Goal: Information Seeking & Learning: Check status

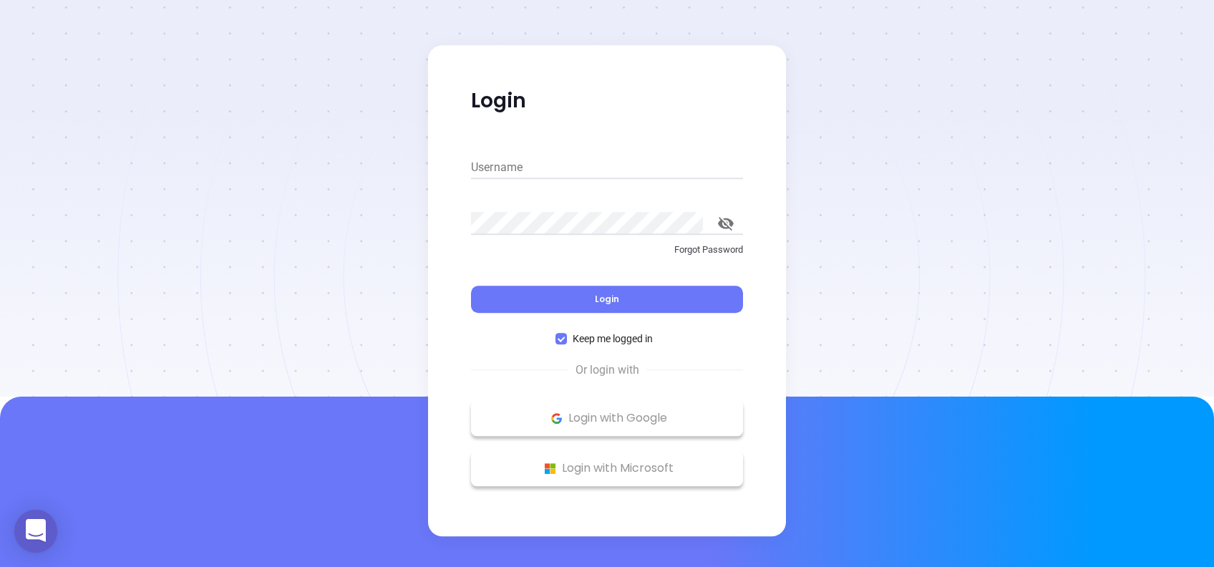
click at [657, 176] on input "Username" at bounding box center [607, 167] width 272 height 23
type input "[PERSON_NAME][EMAIL_ADDRESS][DOMAIN_NAME]"
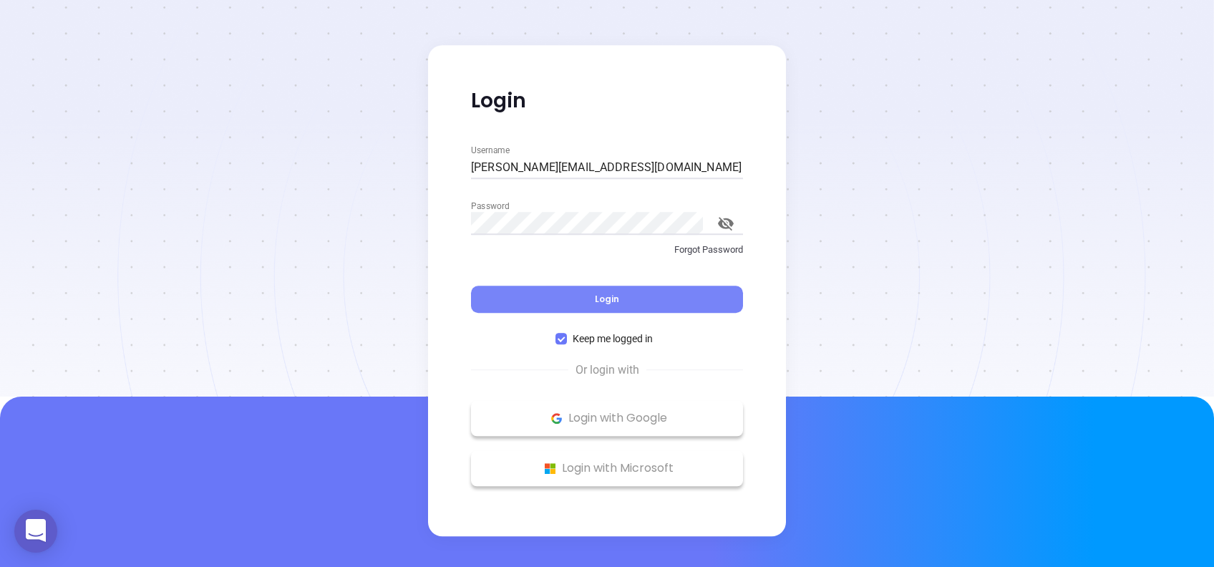
click at [672, 292] on button "Login" at bounding box center [607, 299] width 272 height 27
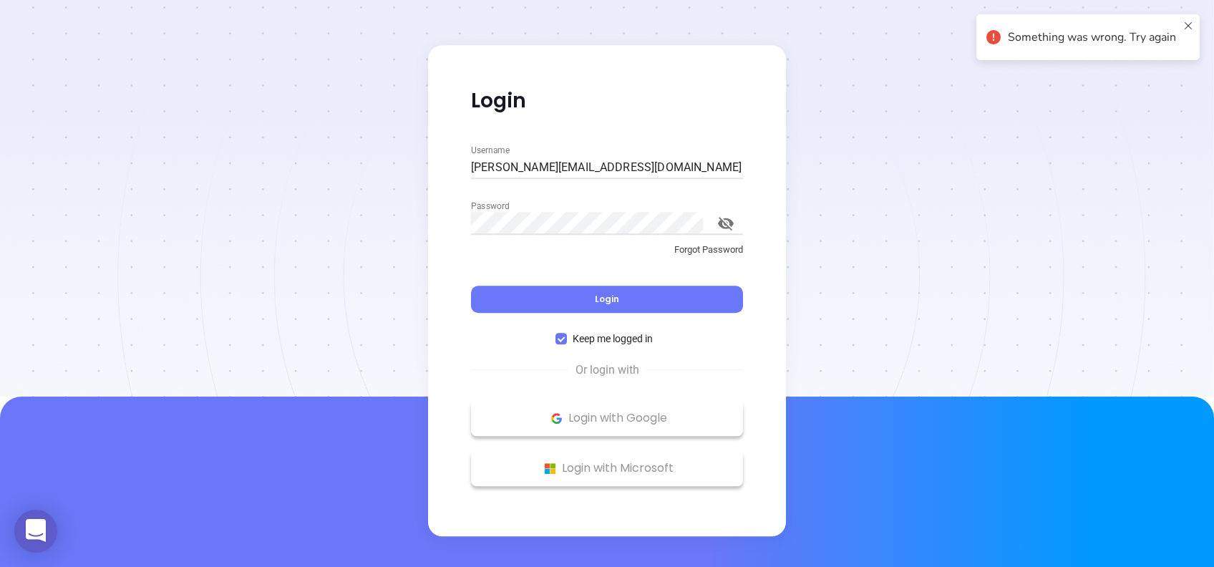
click at [732, 218] on icon "toggle password visibility" at bounding box center [725, 223] width 17 height 17
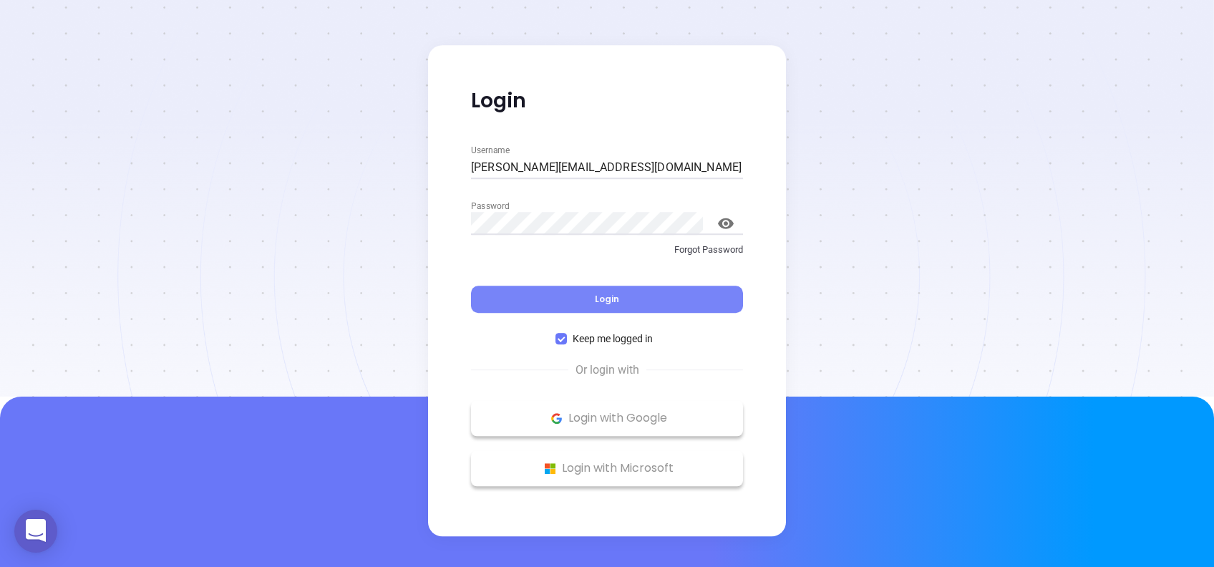
click at [641, 295] on button "Login" at bounding box center [607, 299] width 272 height 27
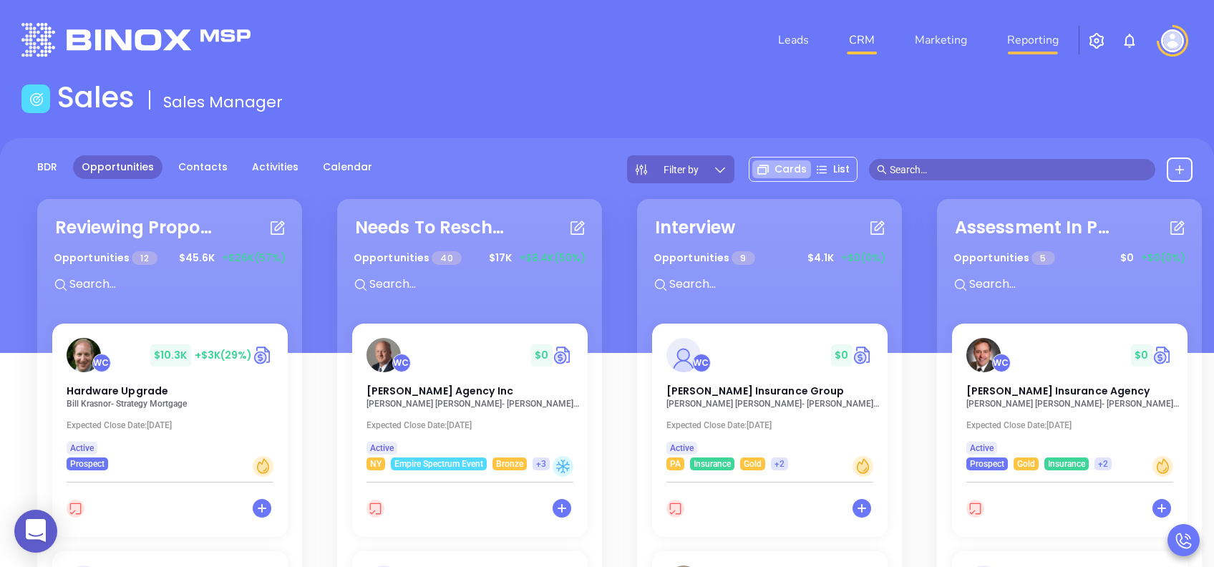
click at [1045, 34] on link "Reporting" at bounding box center [1033, 40] width 63 height 29
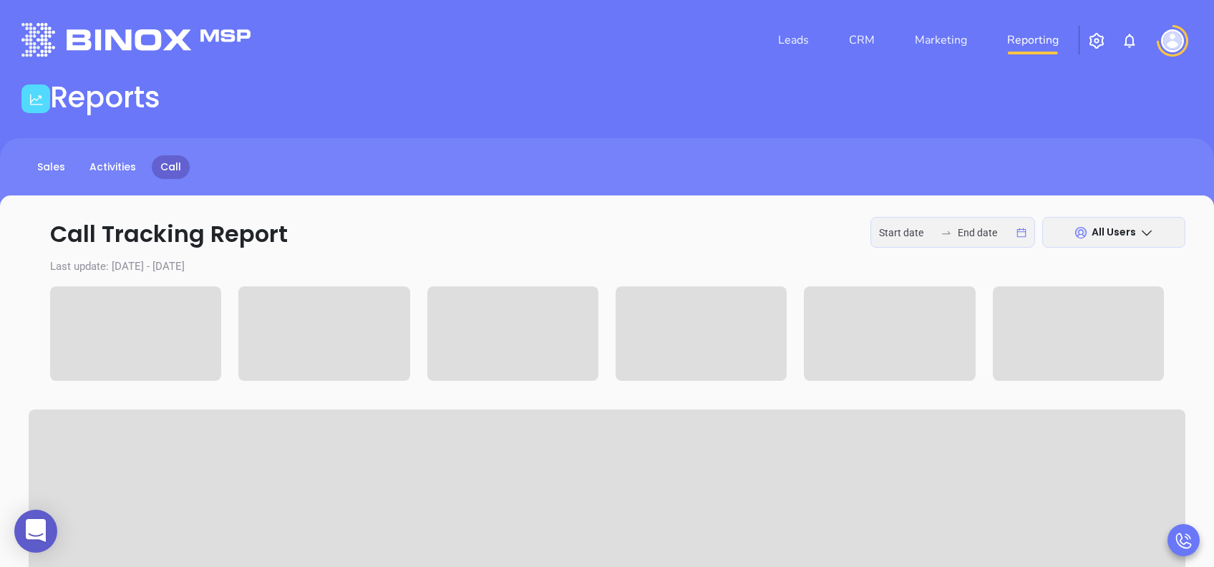
type input "[DATE]"
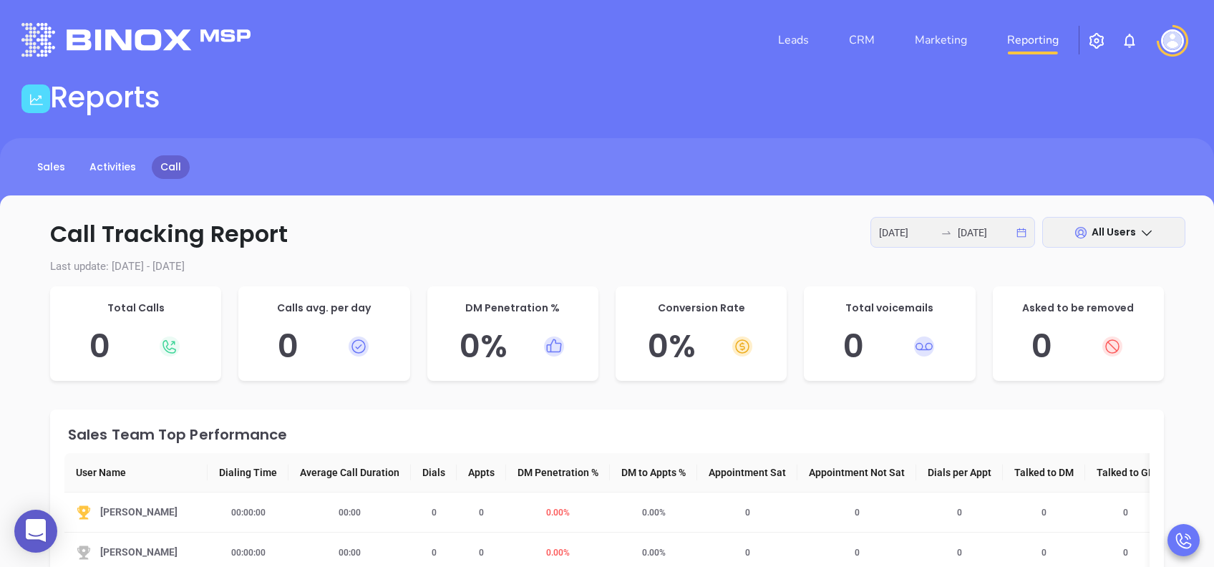
click at [1019, 232] on div "[DATE] [DATE]" at bounding box center [953, 232] width 165 height 31
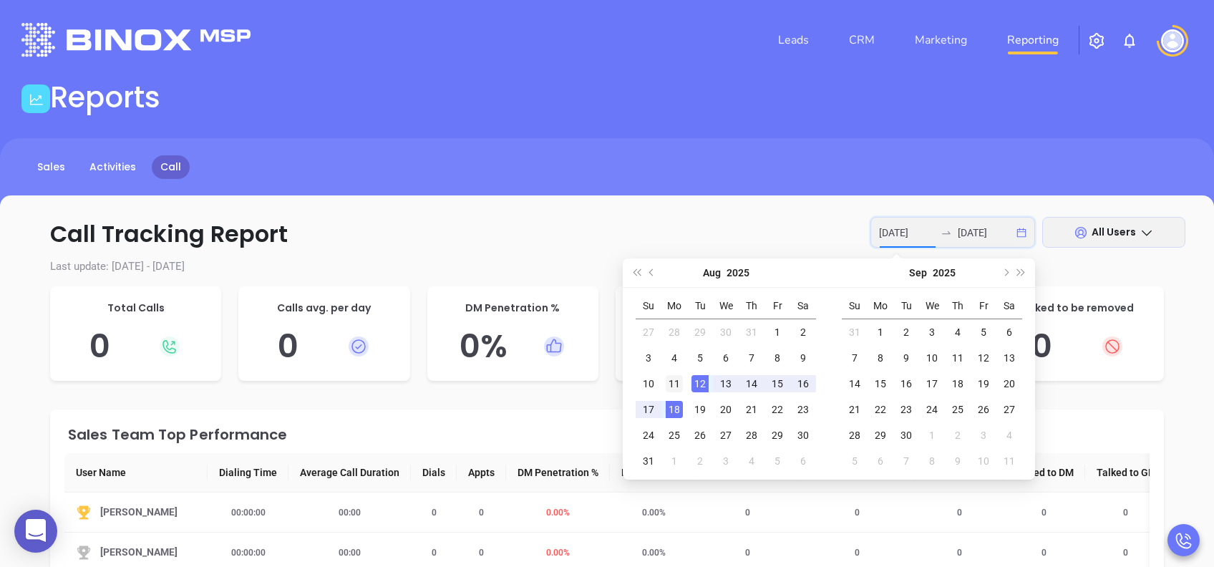
type input "[DATE]"
click at [674, 387] on div "11" at bounding box center [674, 383] width 17 height 17
type input "[DATE]"
click at [779, 382] on div "15" at bounding box center [777, 383] width 17 height 17
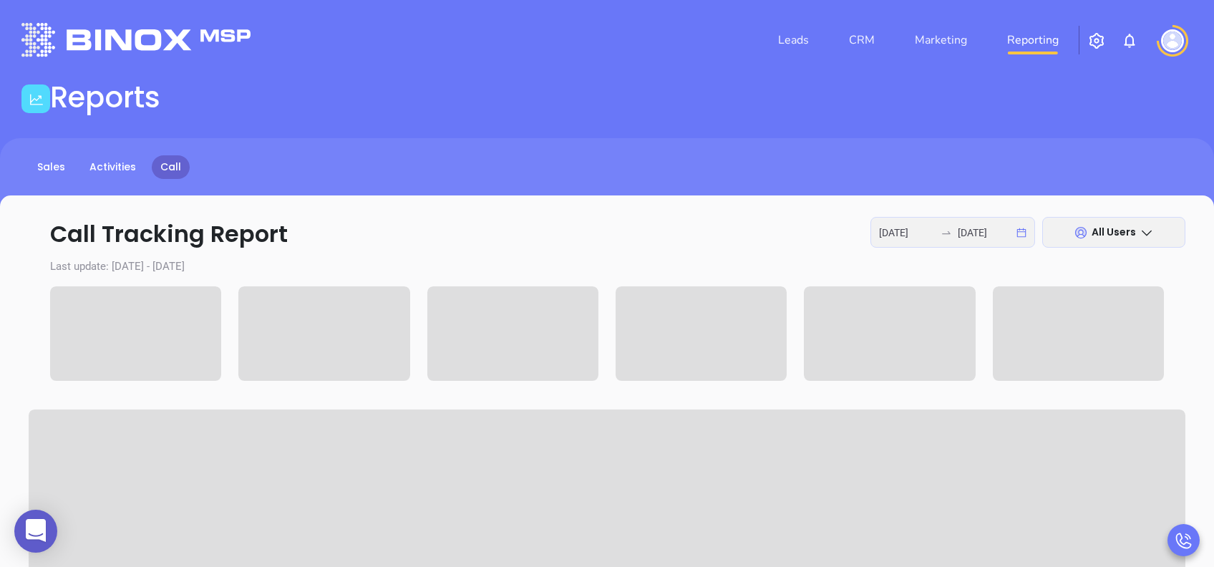
click at [1145, 229] on icon at bounding box center [1147, 233] width 14 height 14
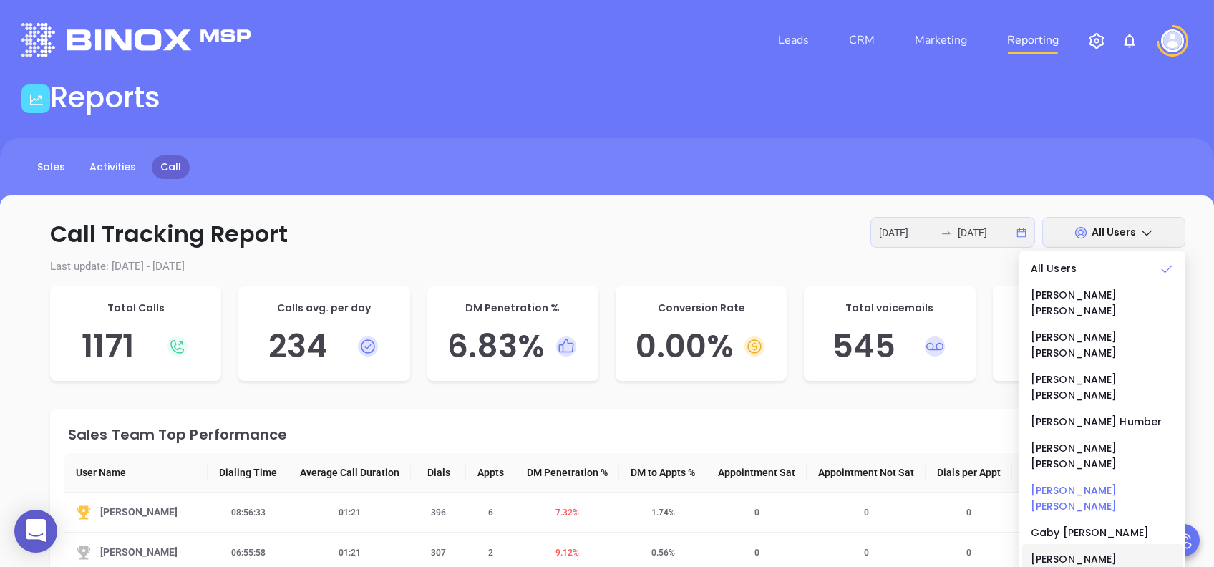
scroll to position [573, 0]
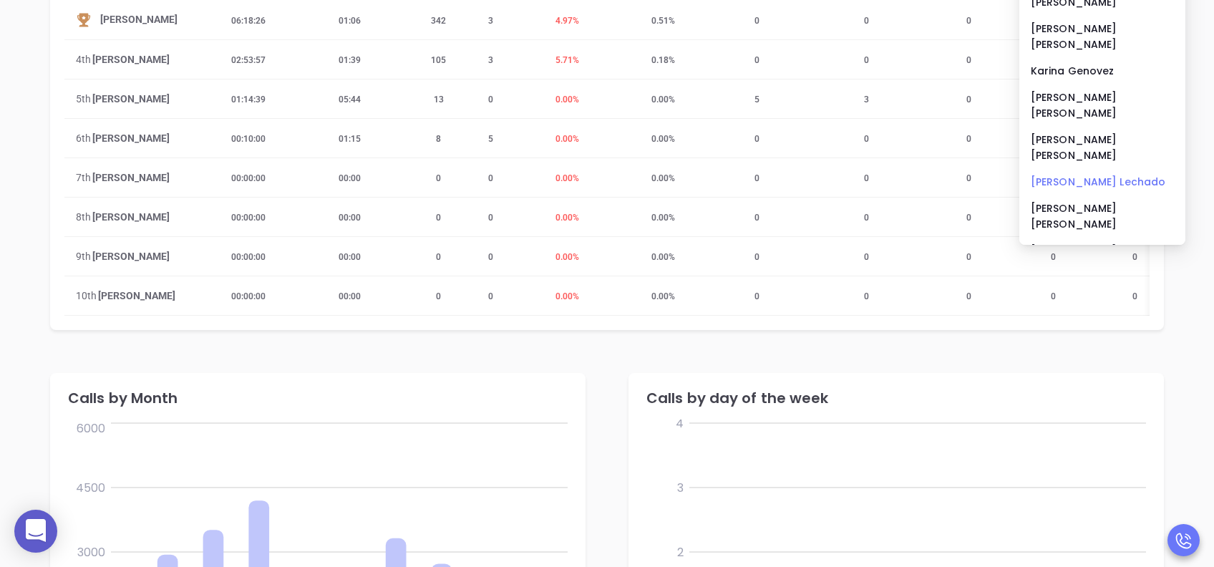
click at [1052, 174] on div "[PERSON_NAME]" at bounding box center [1102, 182] width 143 height 16
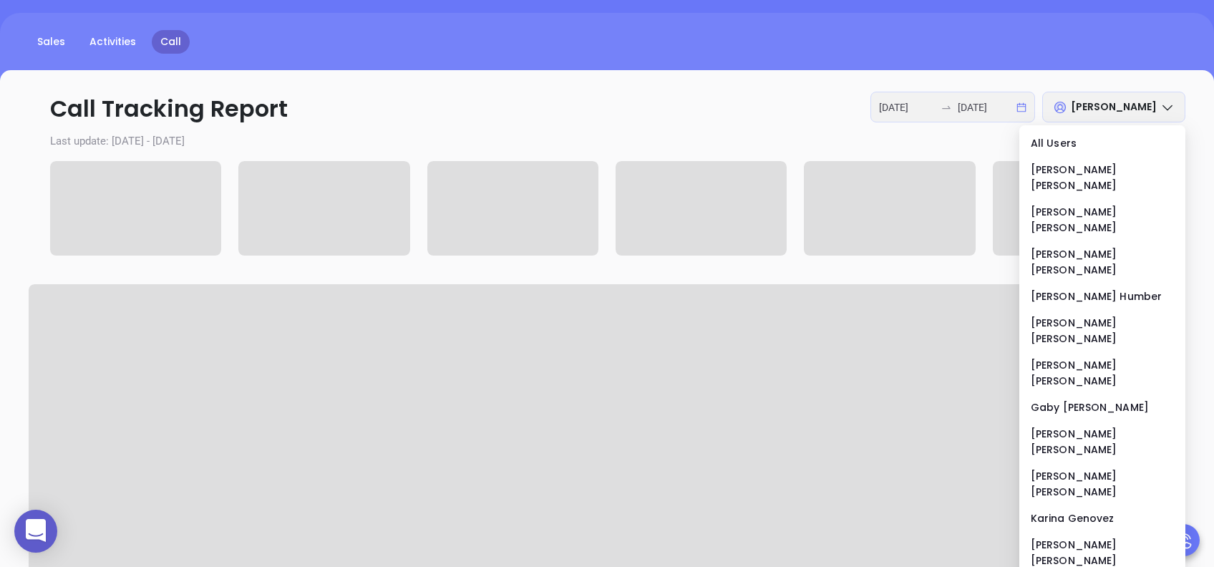
scroll to position [95, 0]
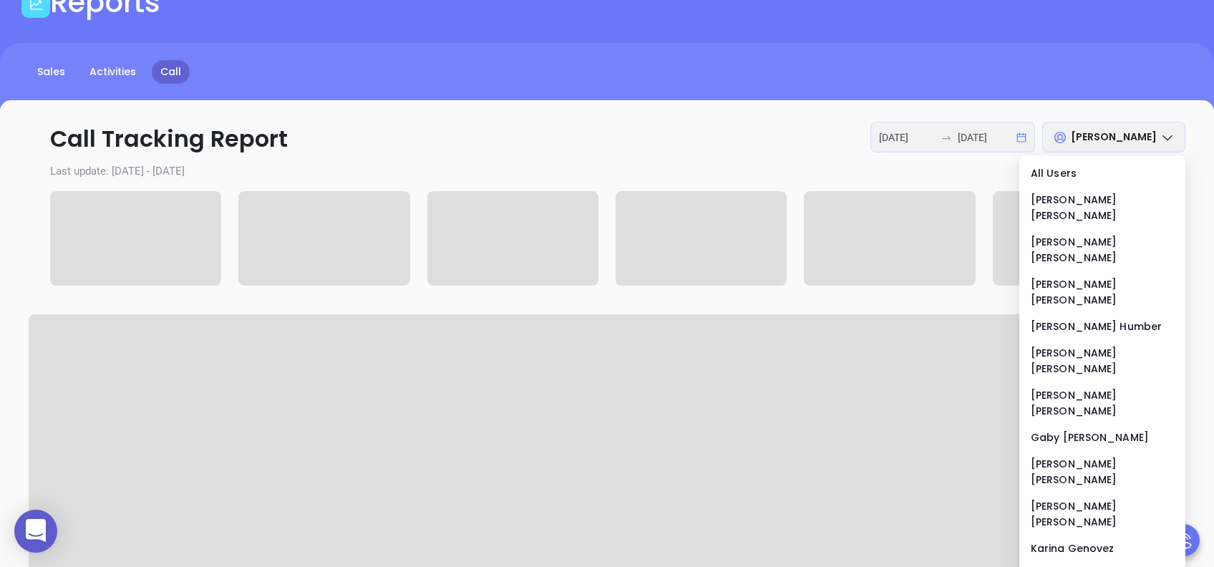
click at [689, 123] on p "Call Tracking Report [DATE] [DATE] [PERSON_NAME]" at bounding box center [607, 139] width 1157 height 34
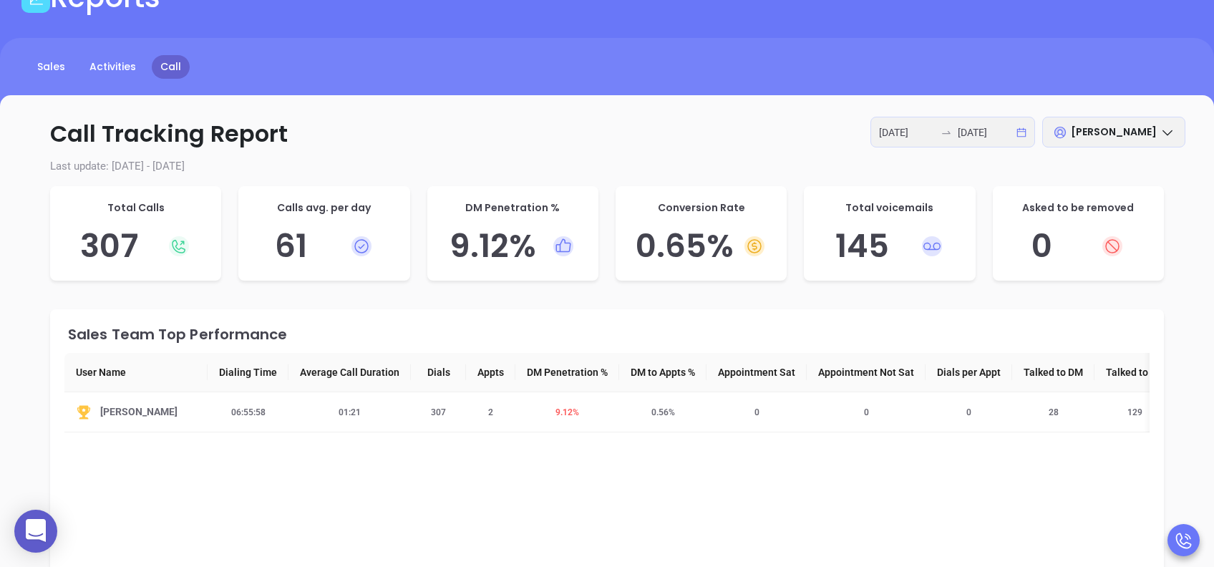
scroll to position [190, 0]
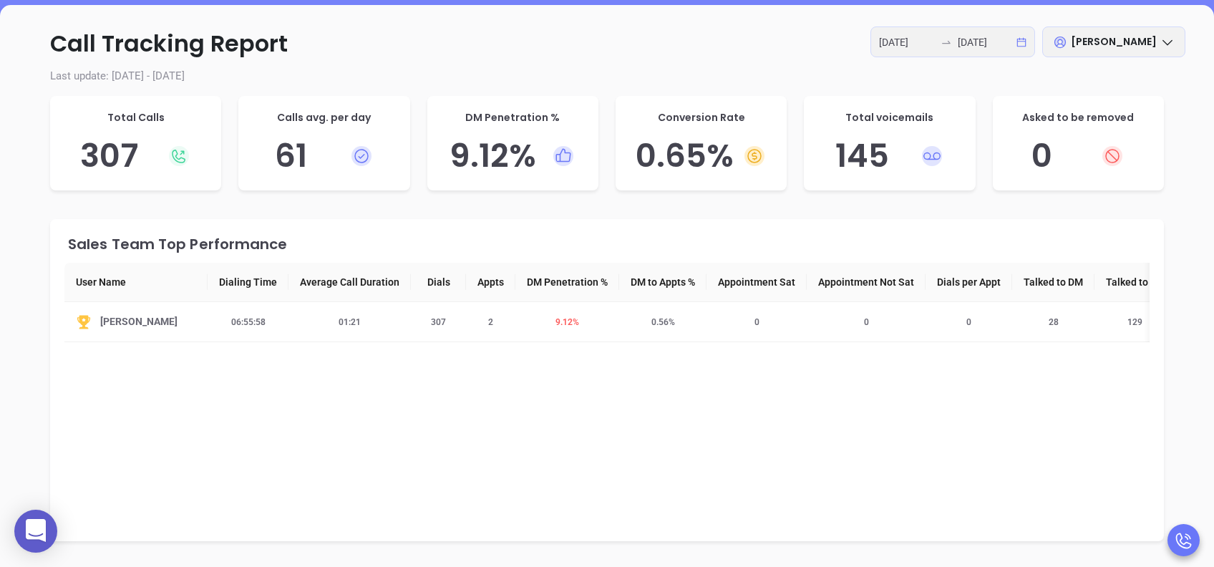
click at [1019, 42] on div "[DATE] [DATE]" at bounding box center [953, 41] width 165 height 31
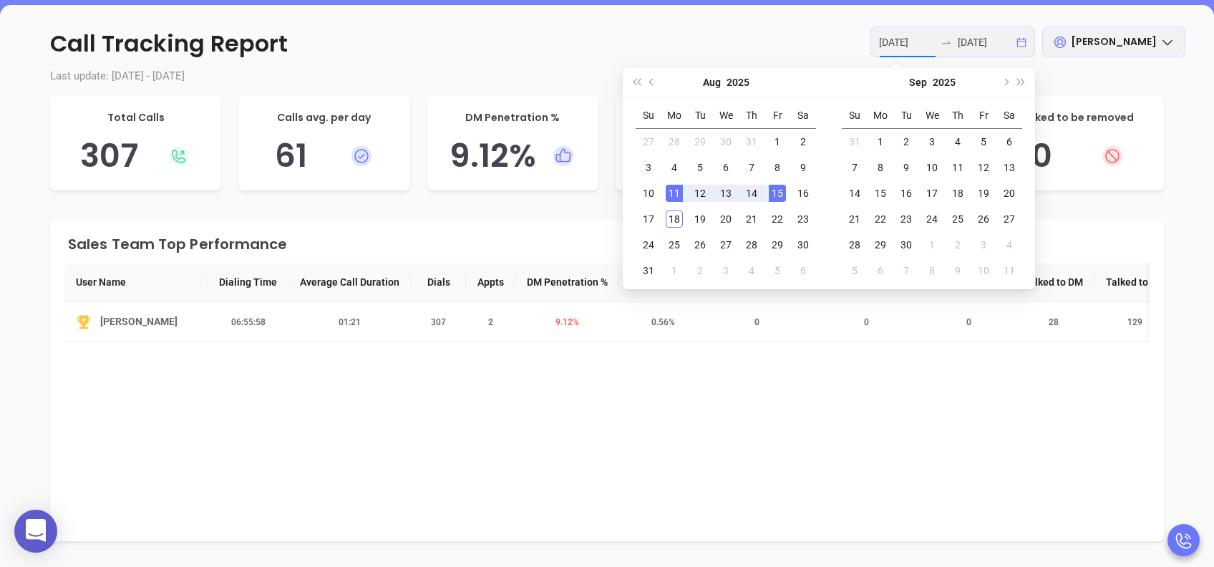
click at [683, 32] on p "Call Tracking Report [DATE] [DATE] [PERSON_NAME]" at bounding box center [607, 43] width 1157 height 34
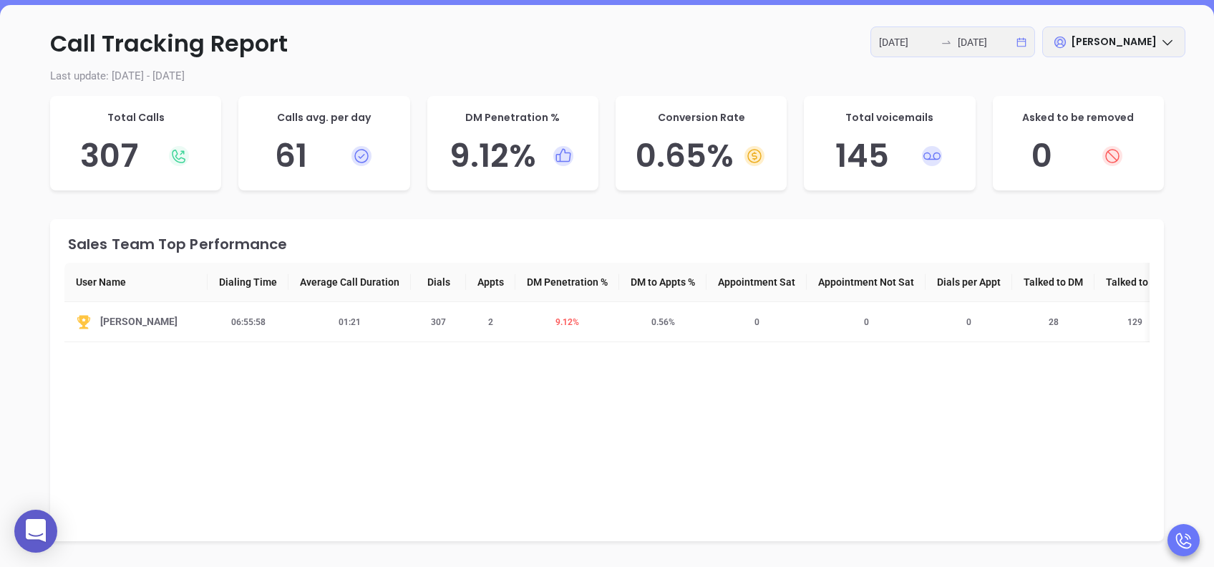
click at [1016, 37] on div "[DATE] [DATE]" at bounding box center [953, 41] width 165 height 31
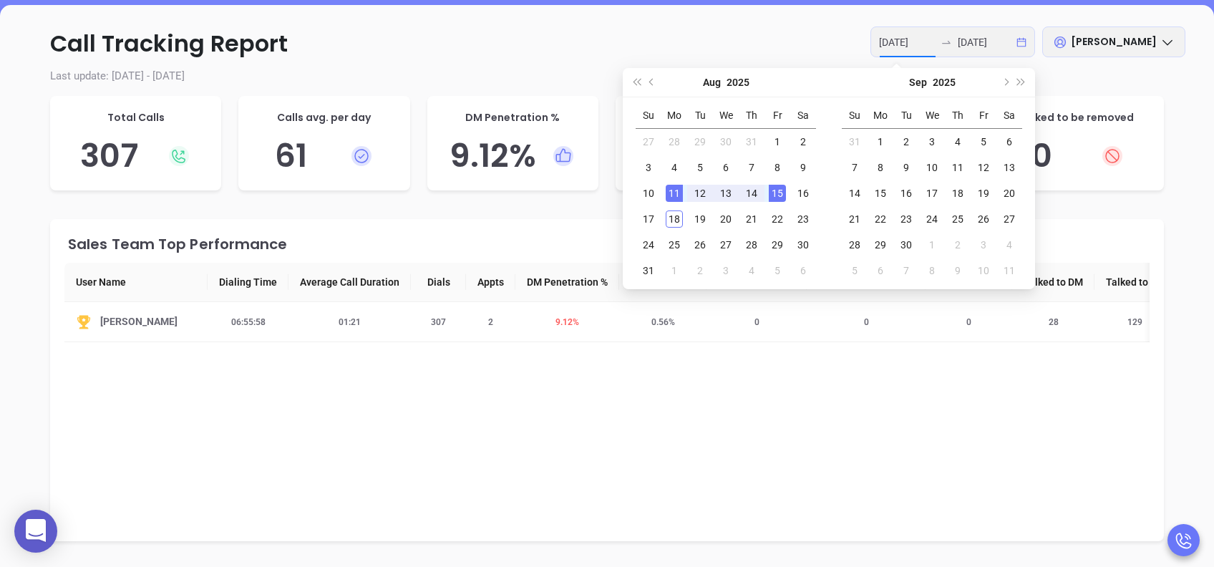
click at [763, 34] on p "Call Tracking Report [DATE] [DATE] [PERSON_NAME]" at bounding box center [607, 43] width 1157 height 34
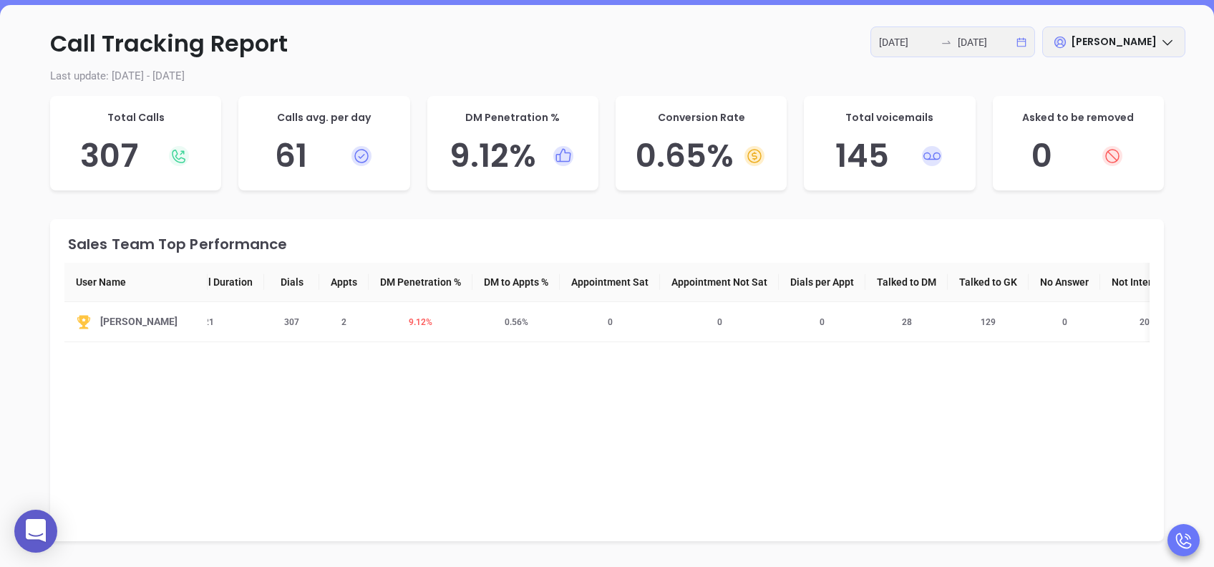
scroll to position [0, 0]
